Goal: Transaction & Acquisition: Purchase product/service

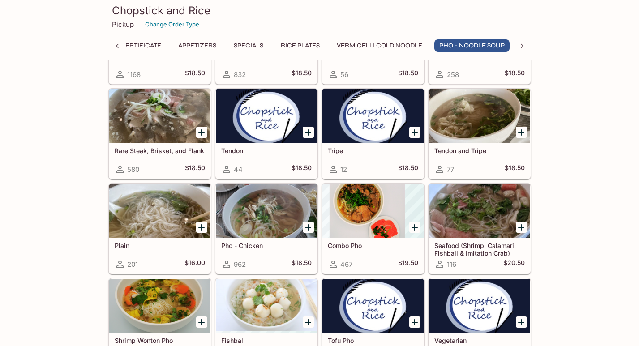
scroll to position [1125, 0]
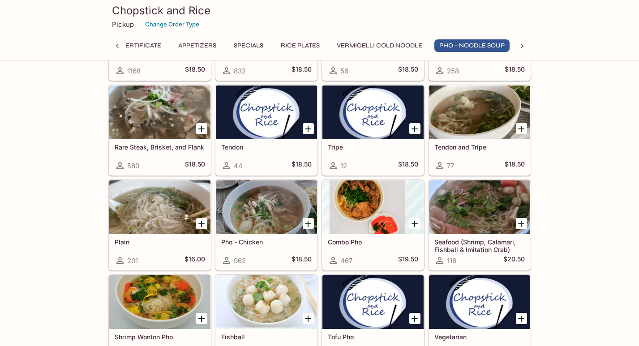
click at [256, 244] on h5 "Pho - Chicken" at bounding box center [266, 242] width 91 height 8
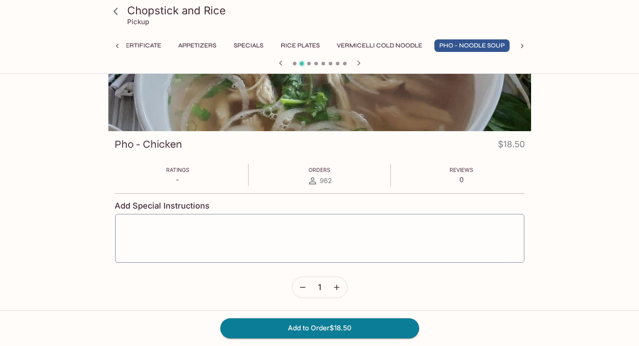
scroll to position [79, 0]
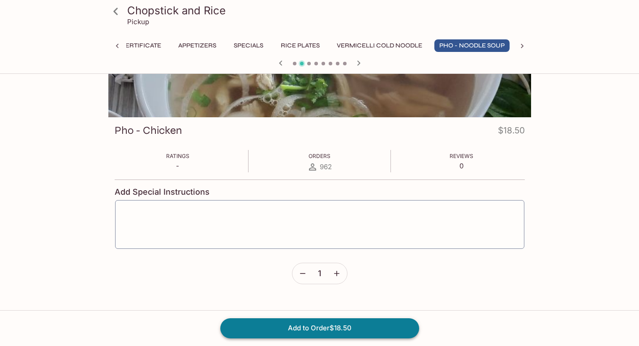
click at [351, 328] on button "Add to Order $18.50" at bounding box center [319, 329] width 199 height 20
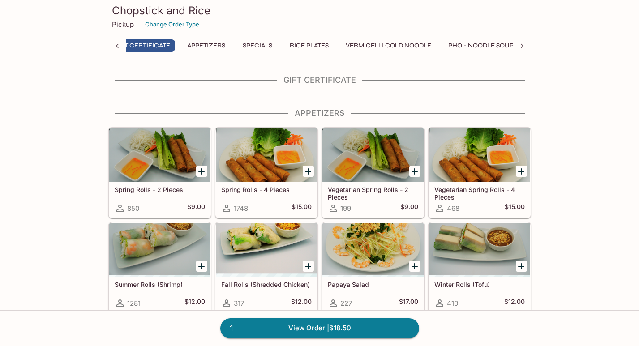
scroll to position [0, 4]
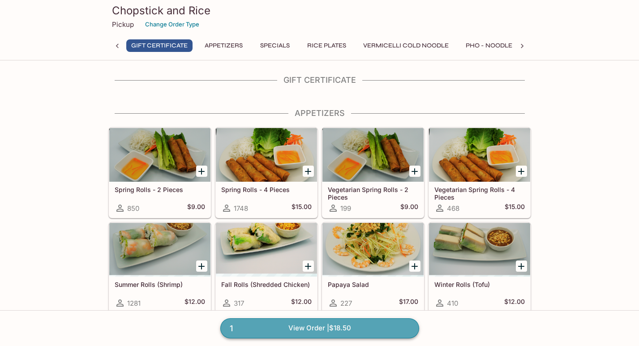
click at [351, 330] on link "1 View Order | $18.50" at bounding box center [319, 329] width 199 height 20
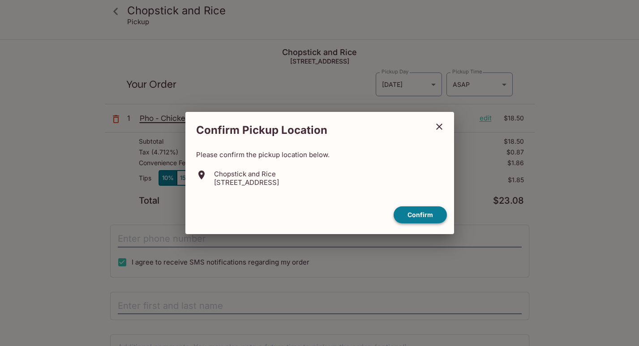
click at [410, 217] on button "Confirm" at bounding box center [420, 215] width 53 height 17
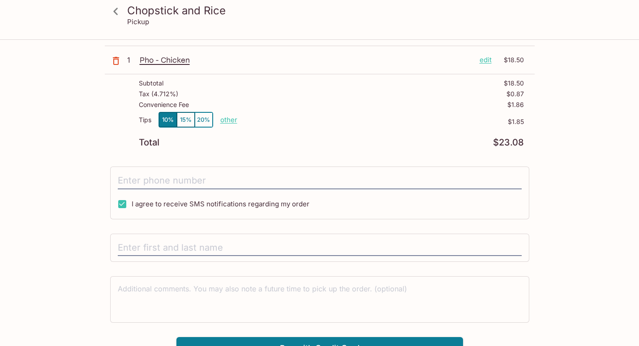
scroll to position [70, 0]
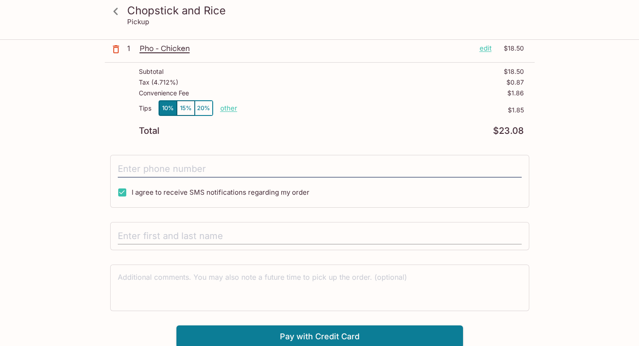
click at [370, 231] on input "text" at bounding box center [320, 236] width 404 height 17
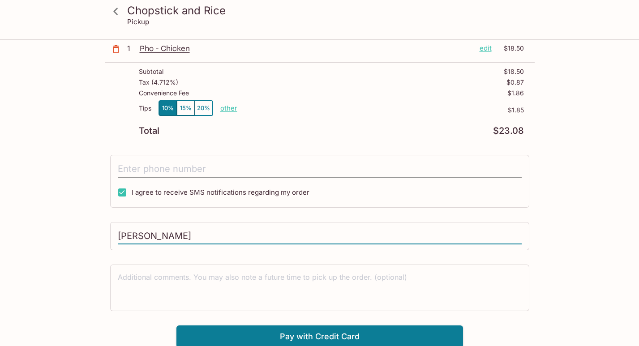
type input "[PERSON_NAME]"
click at [322, 171] on input "tel" at bounding box center [320, 169] width 404 height 17
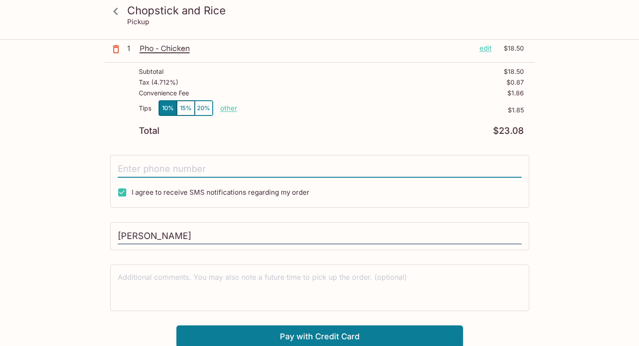
type input "[PHONE_NUMBER]"
click at [577, 213] on div "Chopstick and Rice Pickup Chopstick and Rice [STREET_ADDRESS] Your Order Pickup…" at bounding box center [319, 159] width 573 height 378
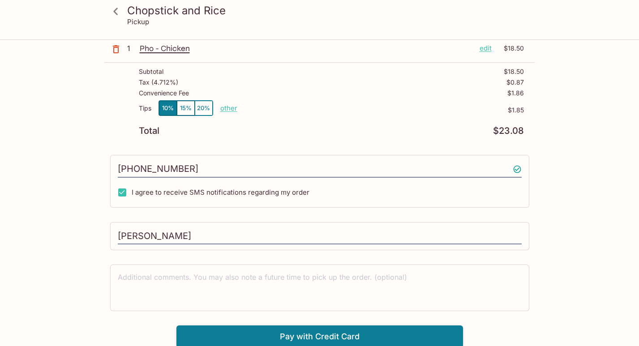
scroll to position [72, 0]
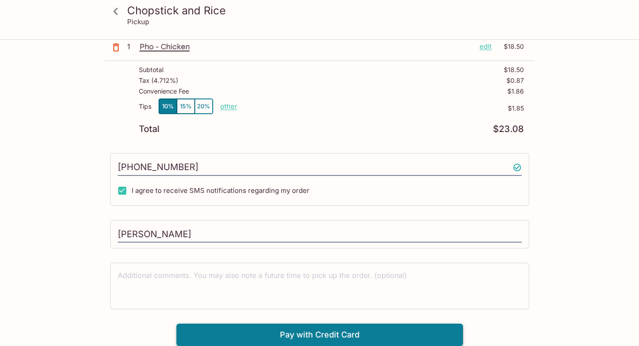
click at [397, 332] on button "Pay with Credit Card" at bounding box center [320, 335] width 287 height 22
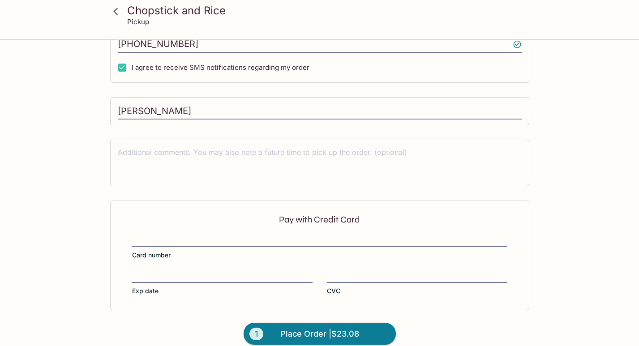
scroll to position [206, 0]
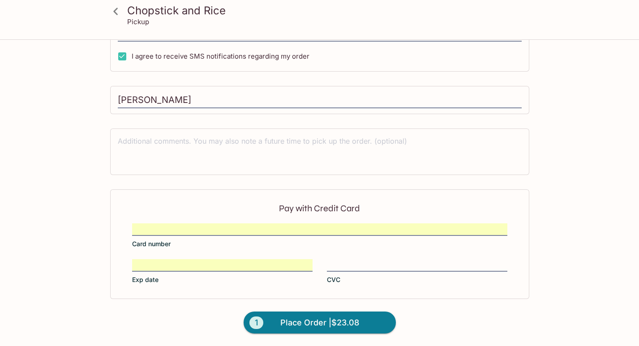
click at [347, 260] on iframe at bounding box center [417, 265] width 181 height 10
click at [314, 327] on span "Place Order | $23.08" at bounding box center [319, 323] width 79 height 14
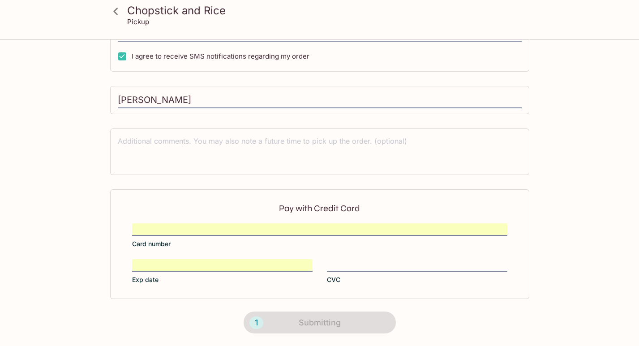
scroll to position [174, 0]
